Goal: Task Accomplishment & Management: Use online tool/utility

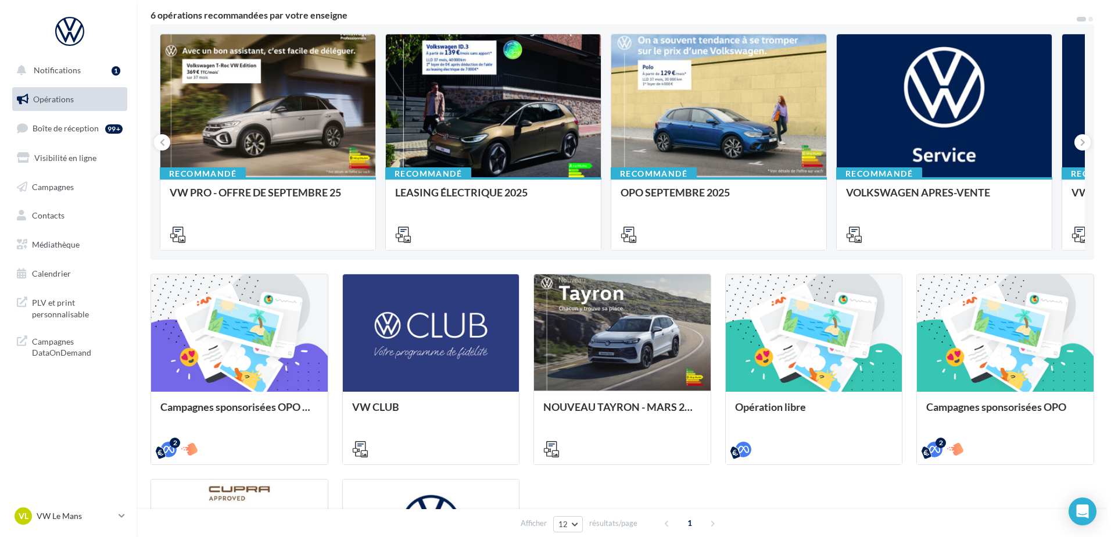
scroll to position [97, 0]
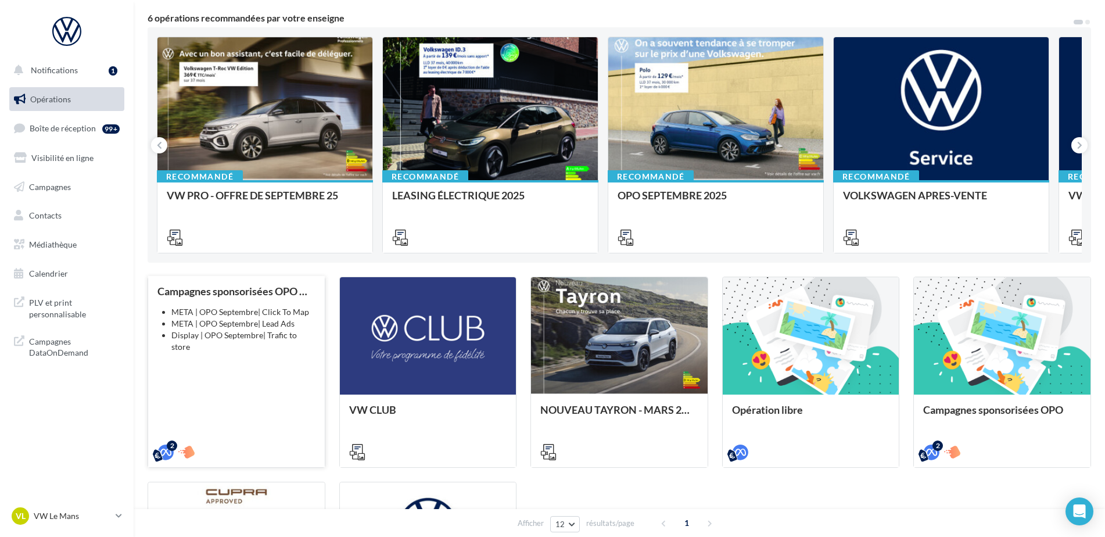
click at [242, 322] on li "META | OPO Septembre| Lead Ads" at bounding box center [243, 324] width 144 height 12
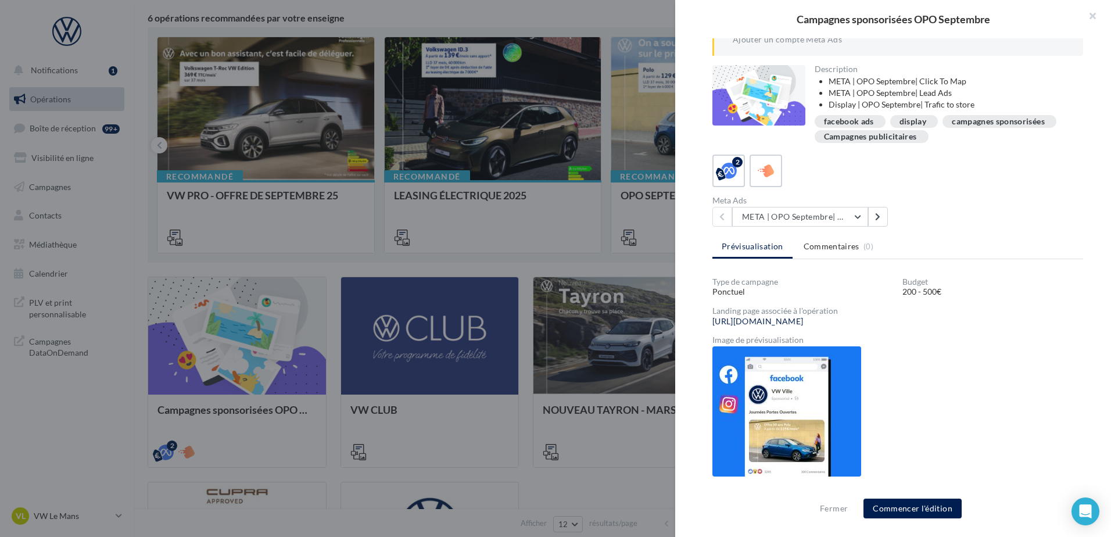
scroll to position [102, 0]
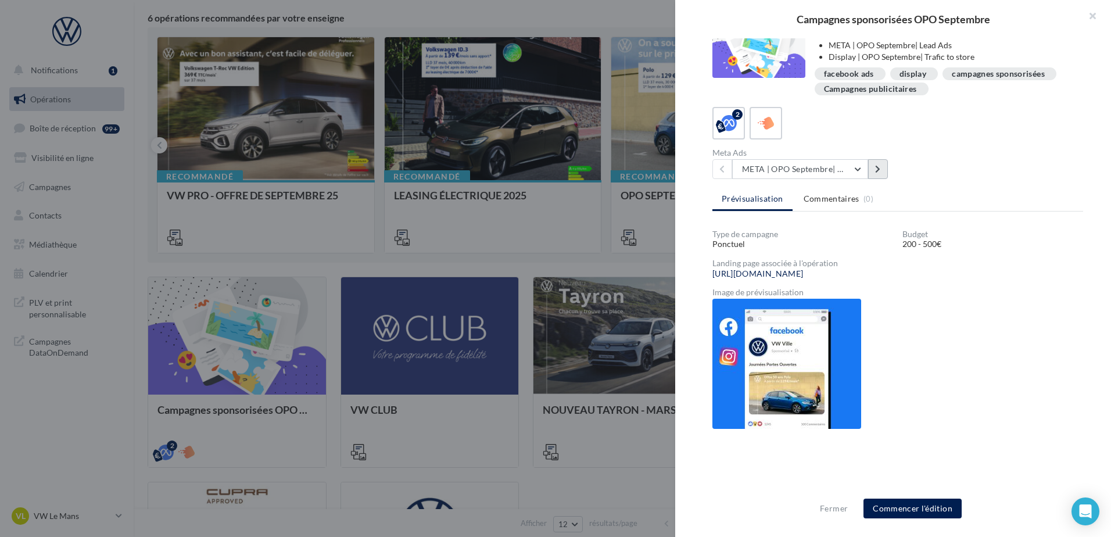
click at [879, 167] on icon at bounding box center [877, 169] width 5 height 8
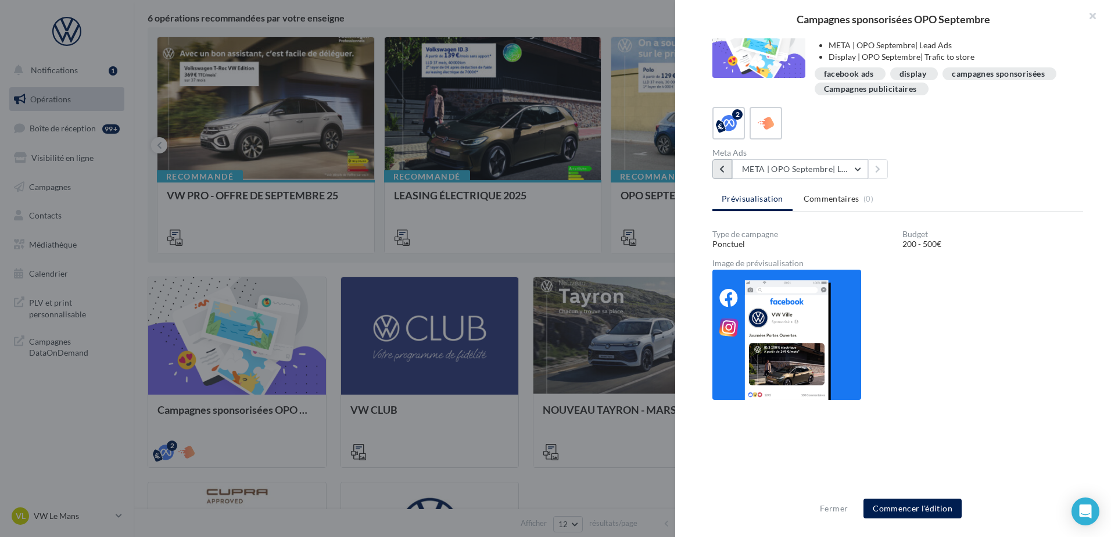
click at [721, 166] on icon at bounding box center [721, 169] width 5 height 8
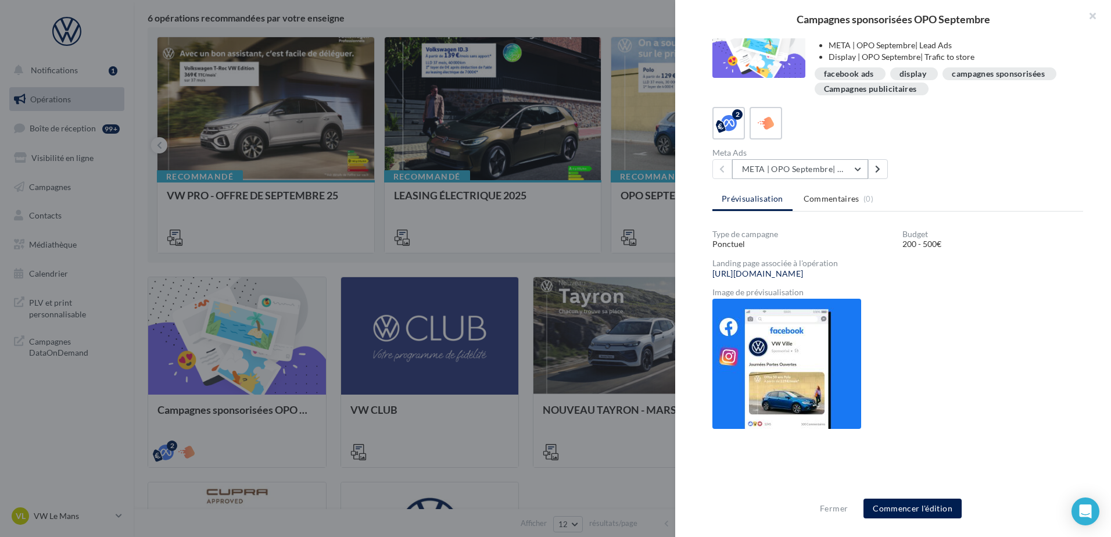
click at [783, 175] on button "META | OPO Septembre| Click To Map" at bounding box center [800, 169] width 136 height 20
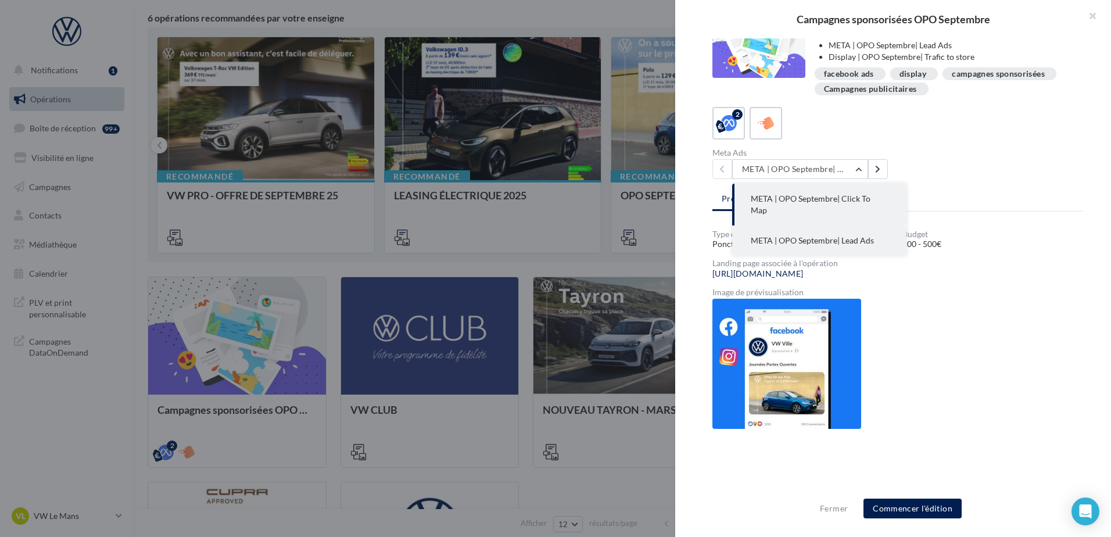
click at [800, 238] on button "META | OPO Septembre| Lead Ads" at bounding box center [819, 240] width 174 height 30
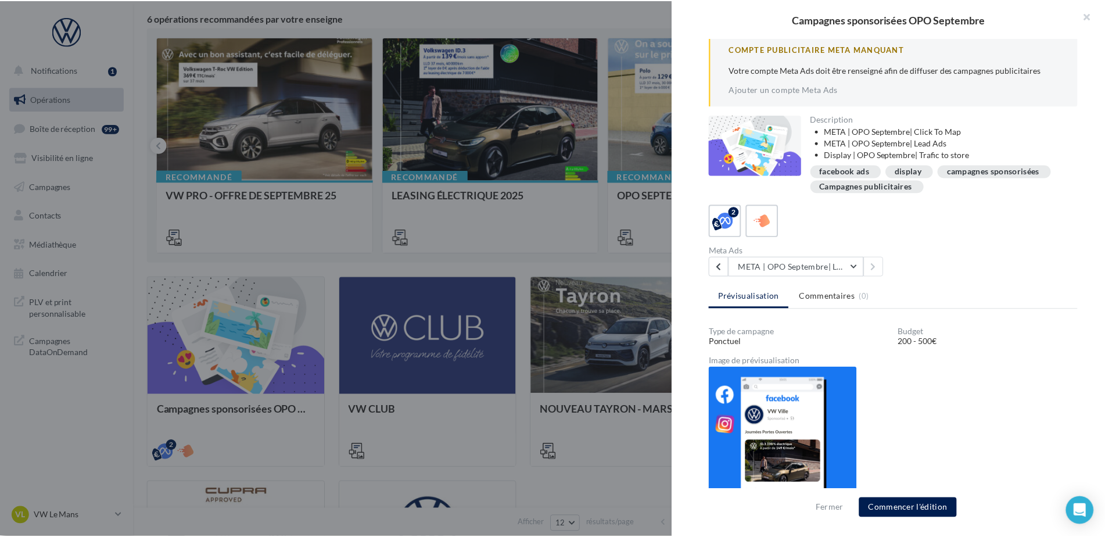
scroll to position [0, 0]
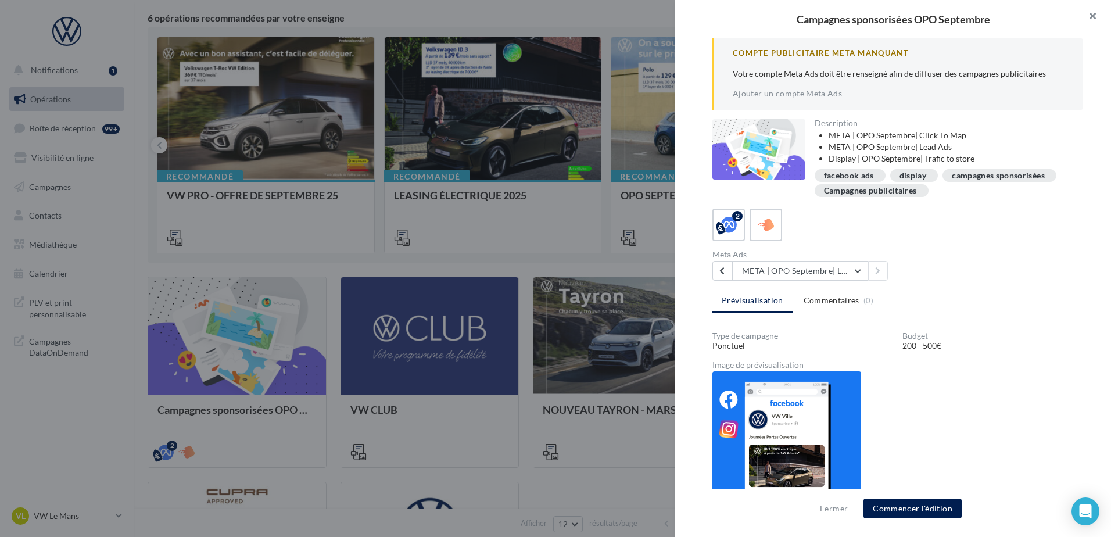
click at [1096, 17] on button "button" at bounding box center [1087, 17] width 46 height 35
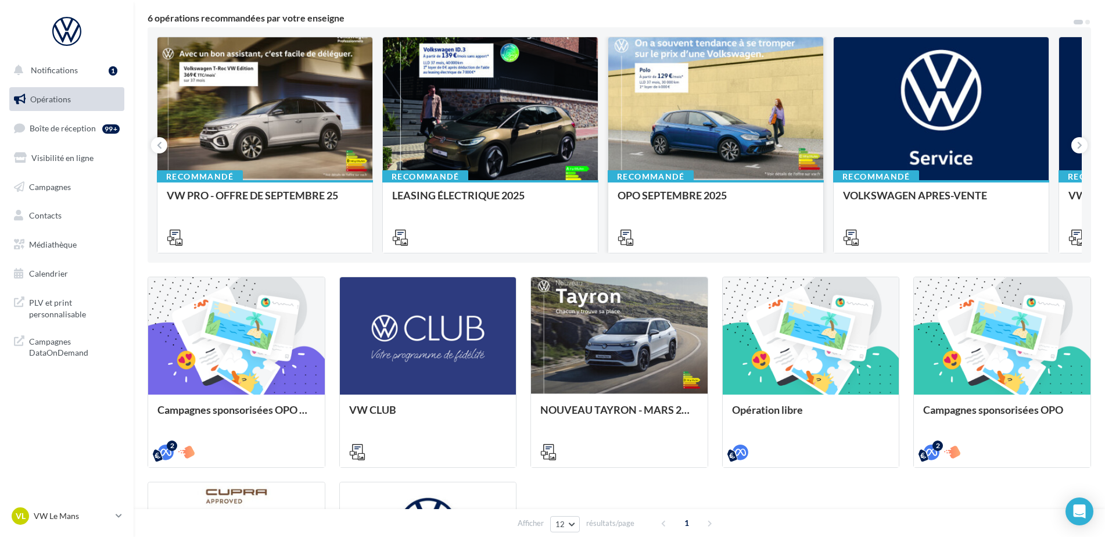
click at [730, 225] on div at bounding box center [715, 236] width 215 height 33
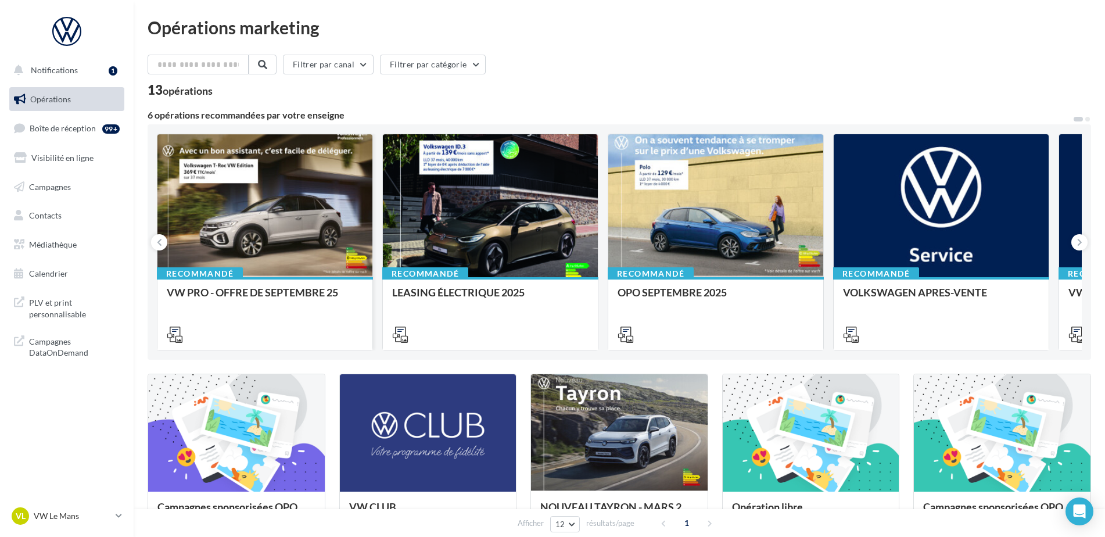
click at [261, 231] on div at bounding box center [264, 206] width 215 height 144
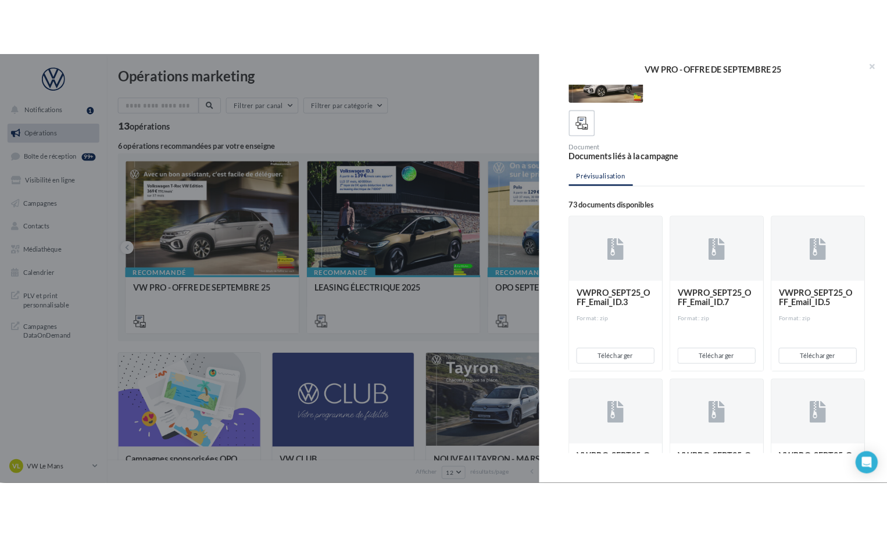
scroll to position [58, 0]
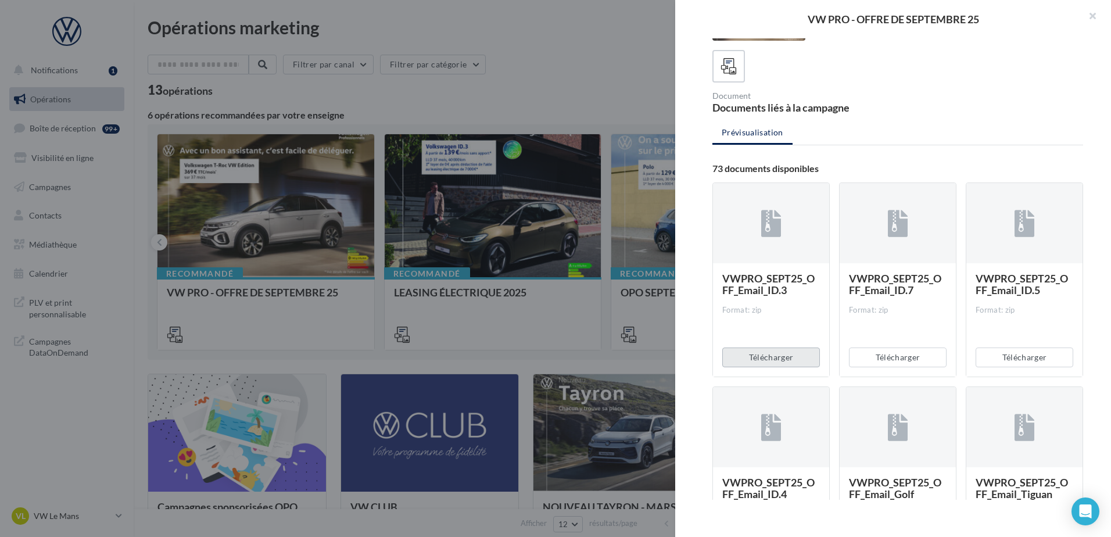
click at [779, 364] on button "Télécharger" at bounding box center [771, 357] width 98 height 20
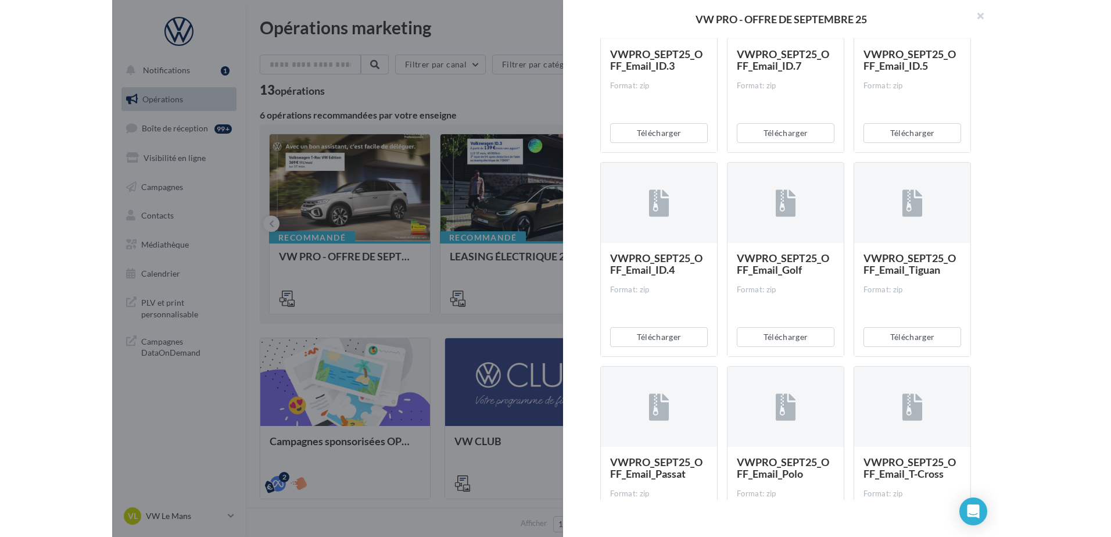
scroll to position [291, 0]
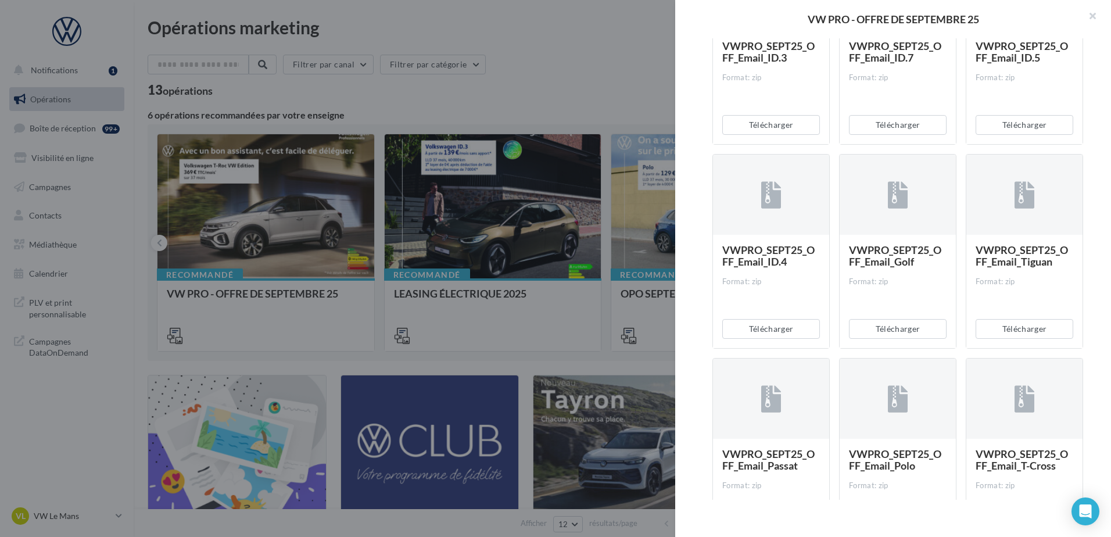
click at [1091, 15] on button "button" at bounding box center [1087, 17] width 46 height 35
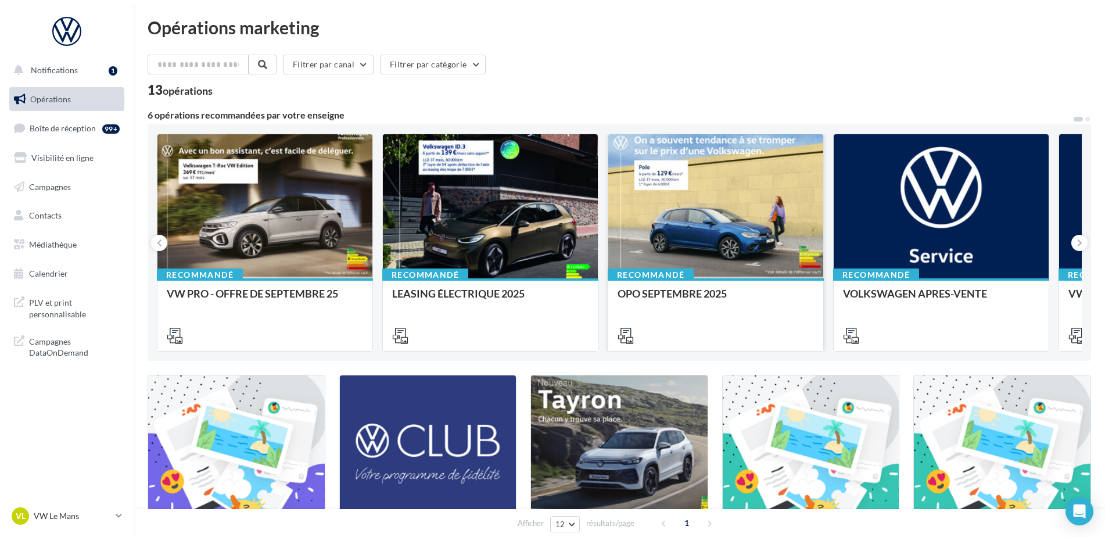
click at [715, 198] on div at bounding box center [715, 206] width 215 height 145
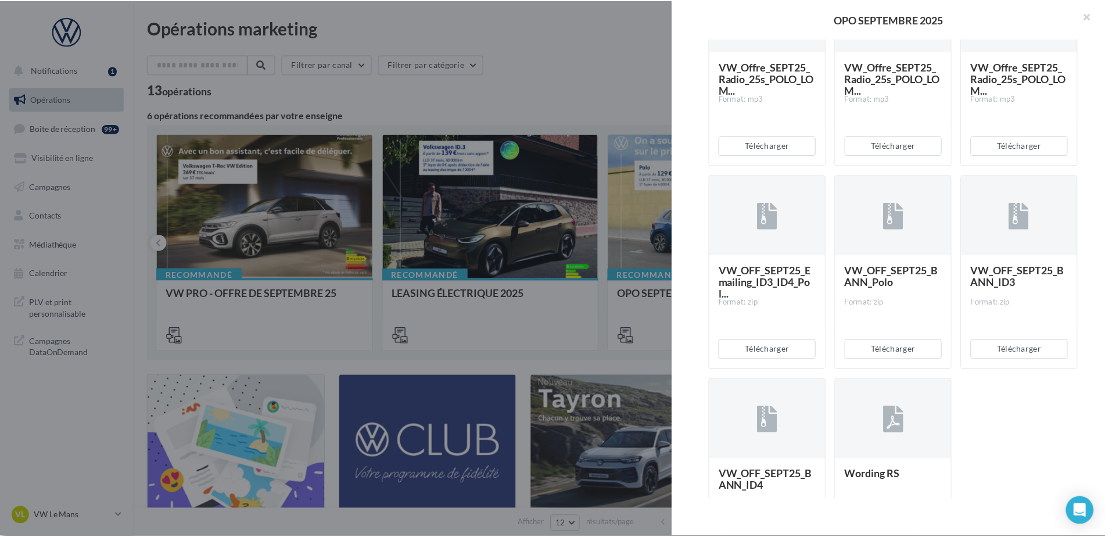
scroll to position [2401, 0]
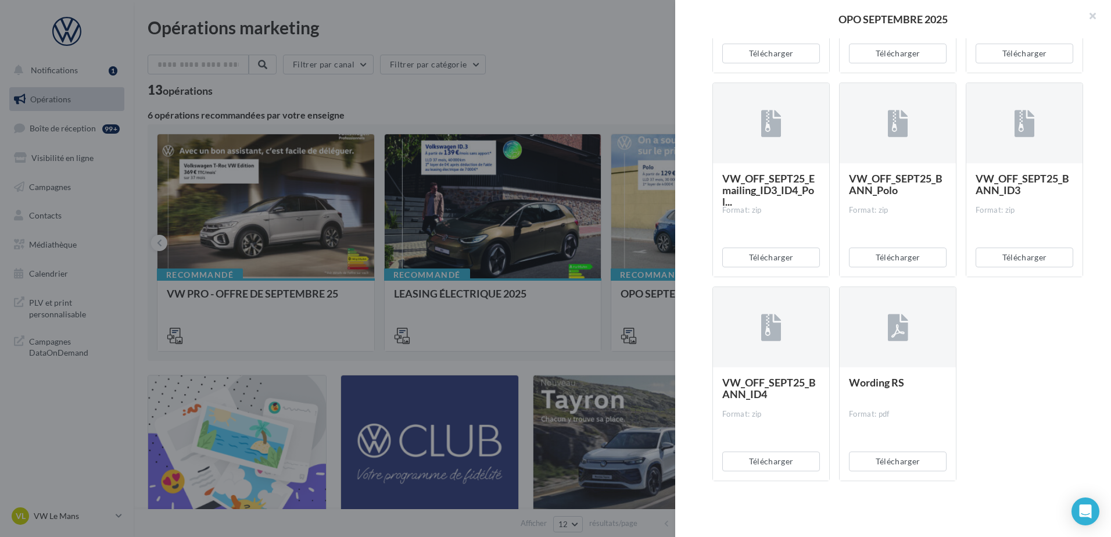
click at [614, 84] on div at bounding box center [555, 268] width 1111 height 537
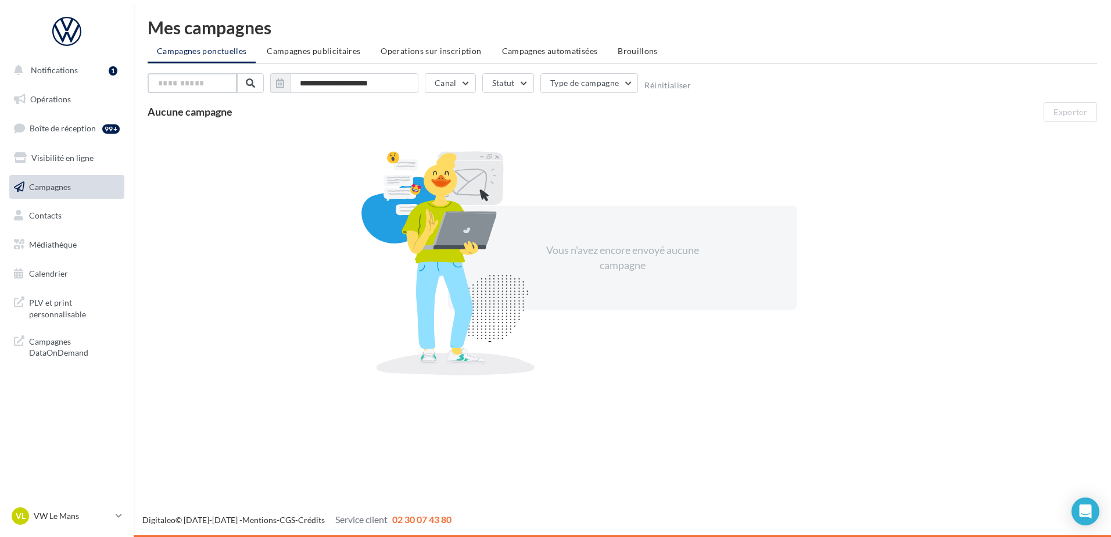
click at [181, 84] on input "text" at bounding box center [192, 83] width 89 height 20
click at [173, 86] on input "text" at bounding box center [192, 83] width 89 height 20
click at [199, 84] on input "text" at bounding box center [192, 83] width 89 height 20
type input "**********"
click at [283, 87] on icon "button" at bounding box center [280, 82] width 8 height 9
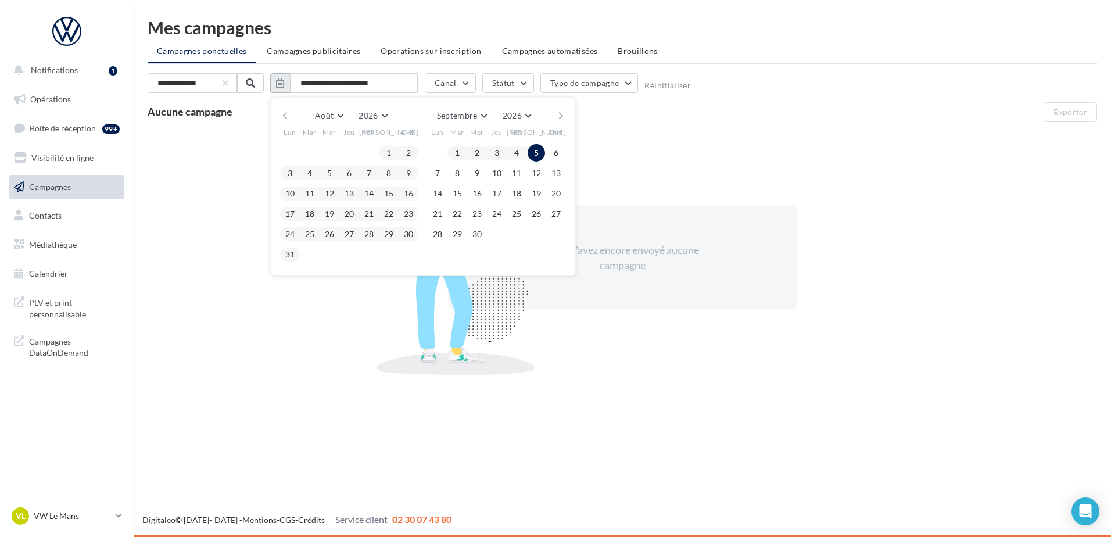
click at [301, 88] on input "**********" at bounding box center [354, 83] width 128 height 20
click at [342, 82] on input "**********" at bounding box center [354, 83] width 128 height 20
type input "**********"
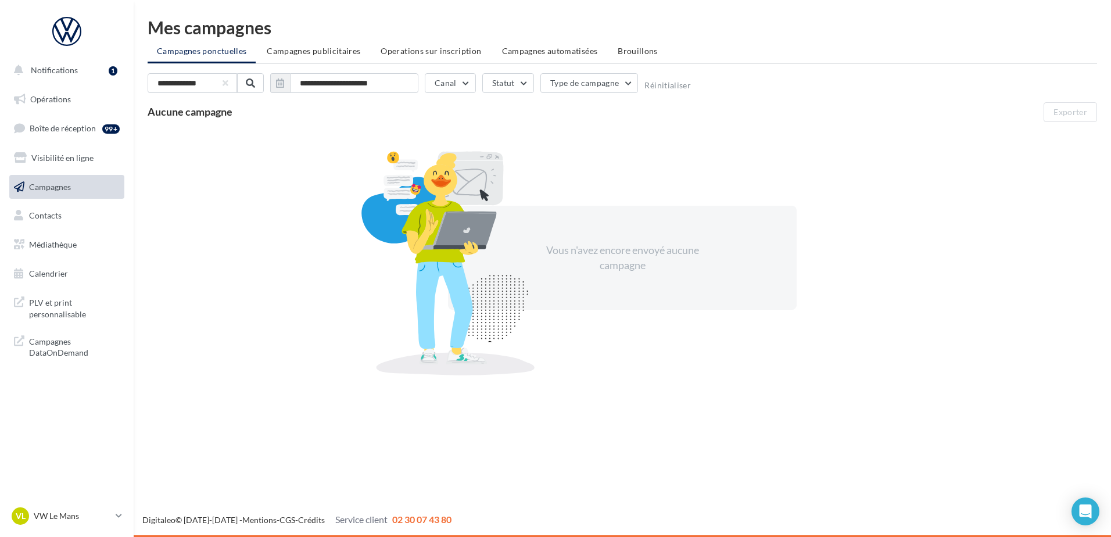
drag, startPoint x: 180, startPoint y: 94, endPoint x: 174, endPoint y: 88, distance: 8.2
click at [178, 94] on div "**********" at bounding box center [622, 85] width 949 height 24
click at [272, 56] on li "Campagnes publicitaires" at bounding box center [313, 51] width 112 height 21
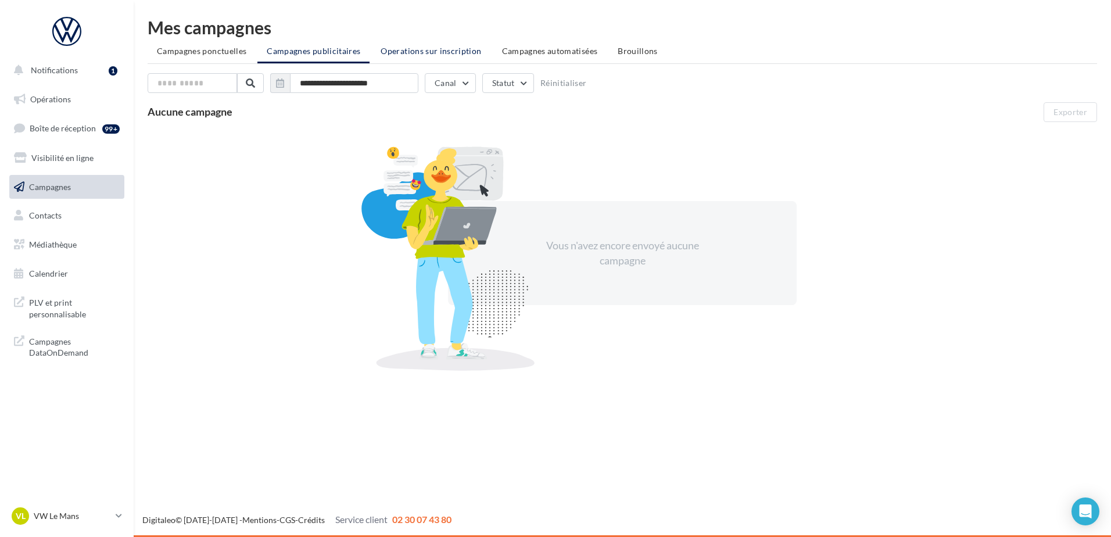
click at [440, 57] on li "Operations sur inscription" at bounding box center [430, 51] width 119 height 21
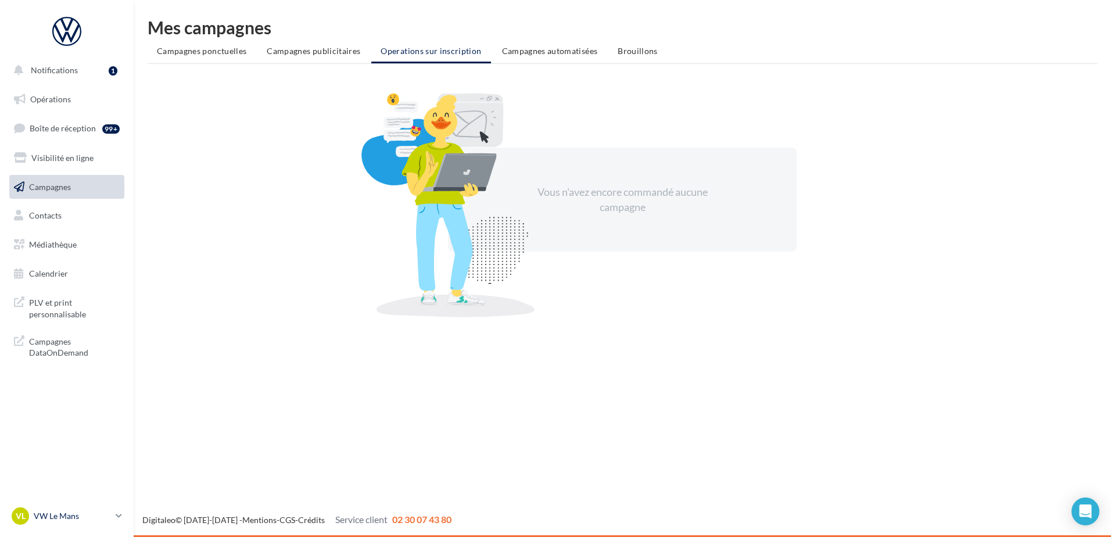
click at [44, 517] on p "VW Le Mans" at bounding box center [72, 516] width 77 height 12
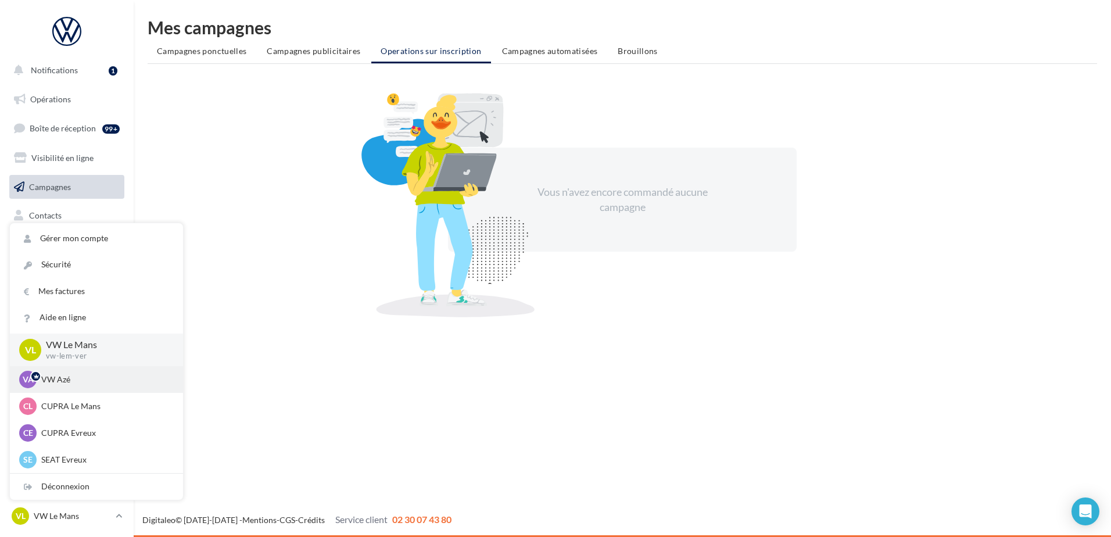
click at [83, 386] on div "VA VW Azé vw-aze-ver" at bounding box center [96, 379] width 155 height 17
